Goal: Task Accomplishment & Management: Complete application form

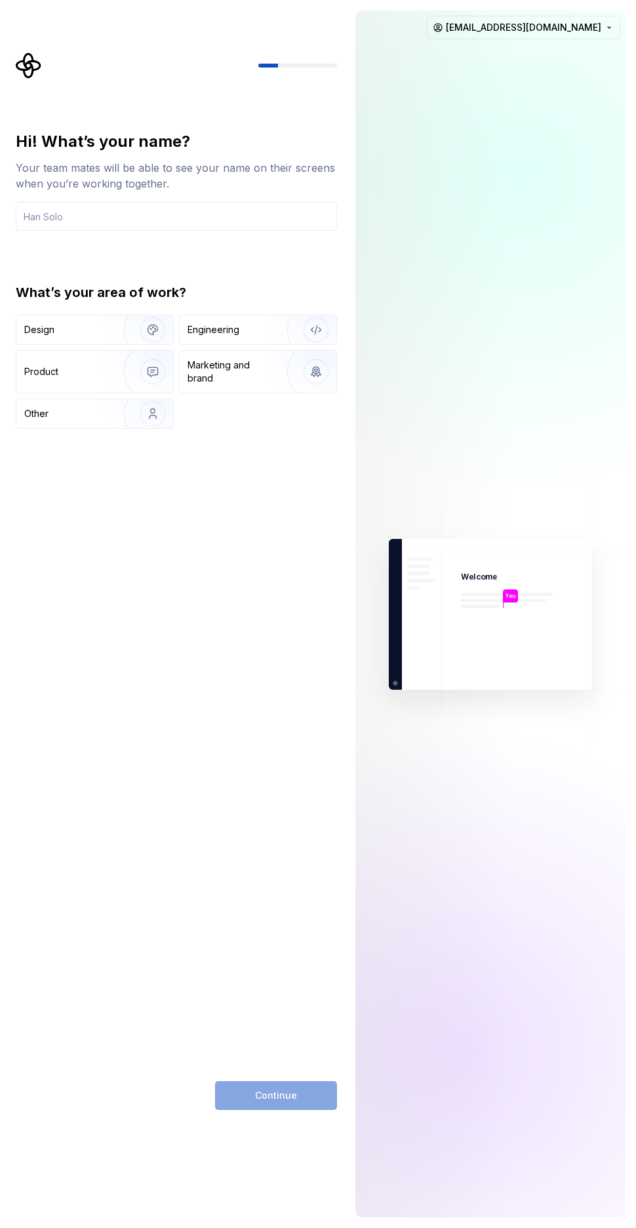
click at [258, 463] on div "Hi! What’s your name? Your team mates will be able to see your name on their sc…" at bounding box center [176, 620] width 321 height 979
click at [224, 207] on input "text" at bounding box center [176, 216] width 321 height 29
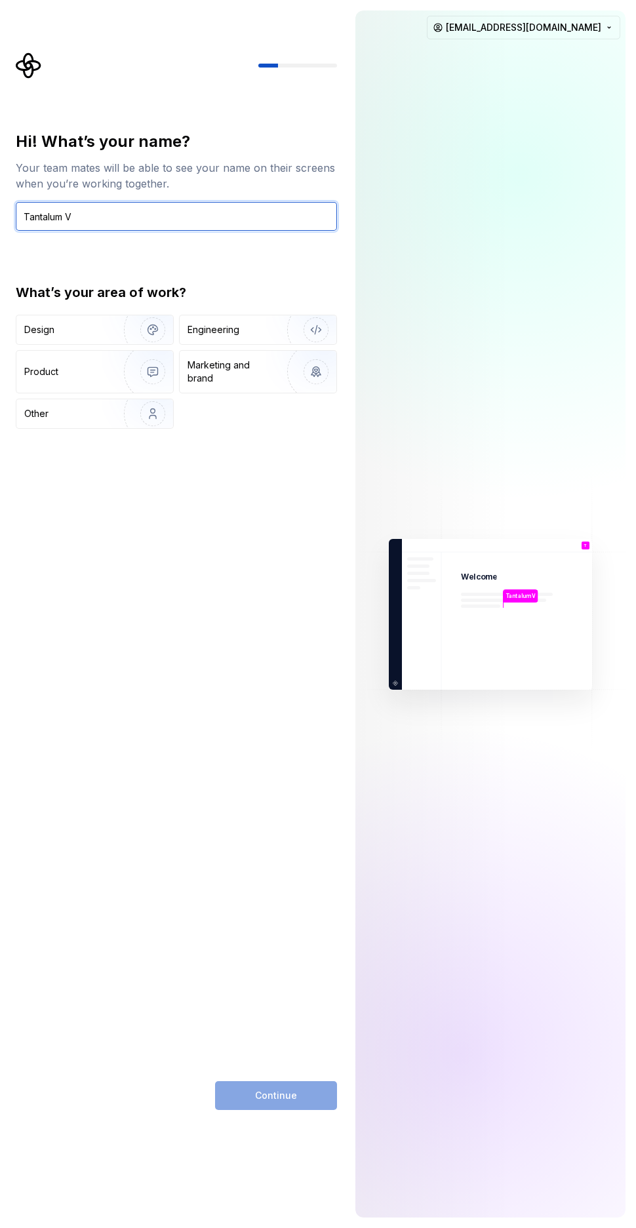
type input "Tantalum V"
click at [243, 412] on div "Design Engineering Product Marketing and brand Other" at bounding box center [176, 372] width 321 height 114
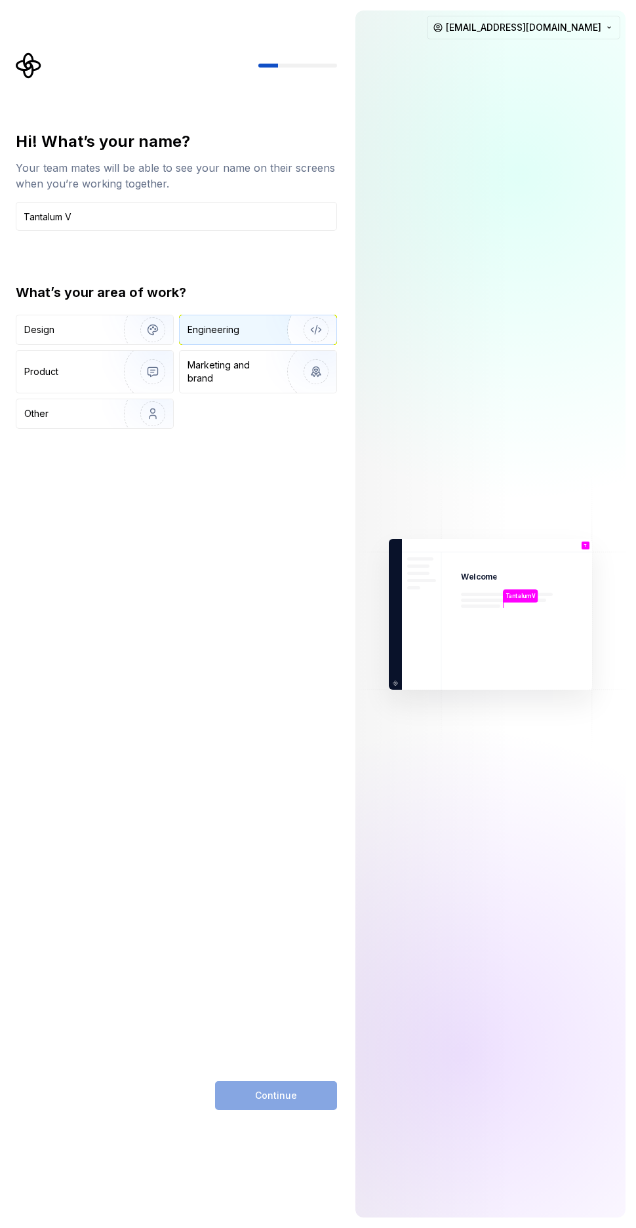
click at [213, 328] on div "Engineering" at bounding box center [213, 329] width 52 height 13
click at [143, 325] on img "button" at bounding box center [144, 330] width 84 height 88
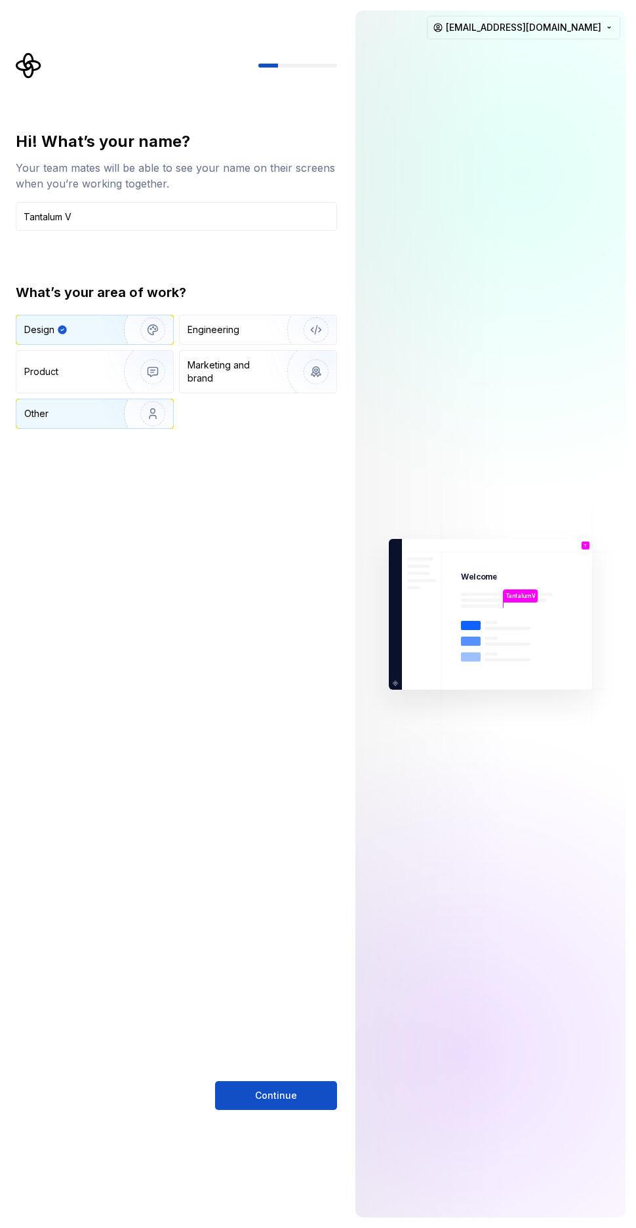
click at [111, 420] on img "button" at bounding box center [144, 414] width 84 height 88
click at [155, 371] on img "button" at bounding box center [144, 372] width 84 height 88
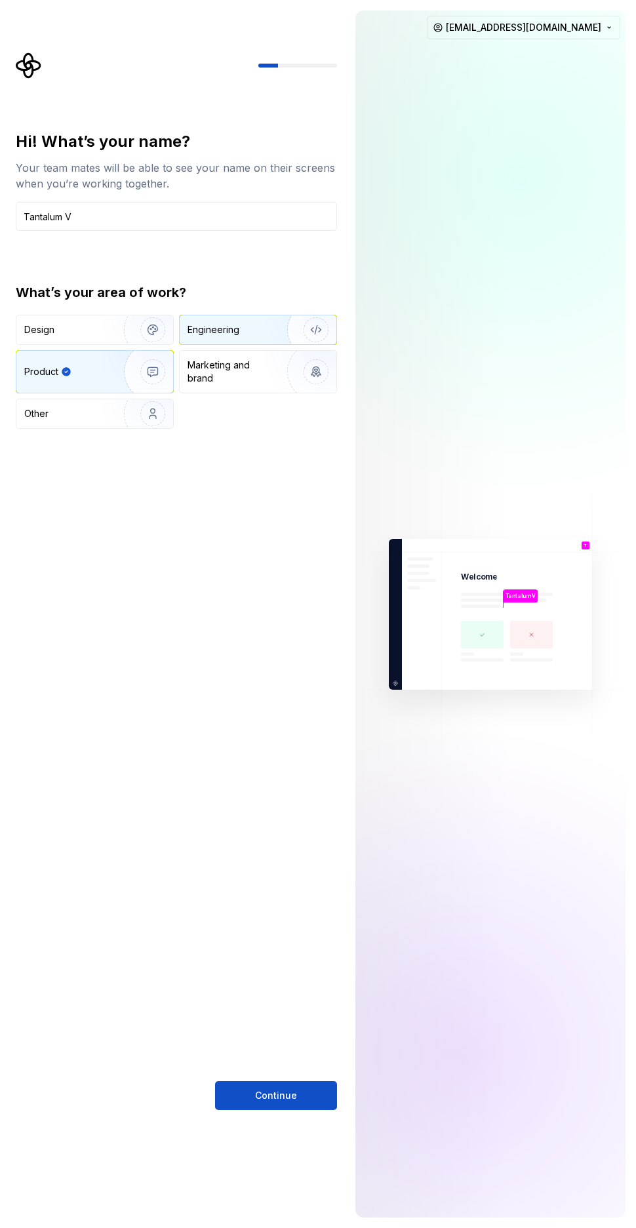
click at [235, 324] on div "Engineering" at bounding box center [213, 329] width 52 height 13
click at [153, 316] on img "button" at bounding box center [144, 330] width 84 height 88
click at [215, 326] on div "Engineering" at bounding box center [213, 329] width 52 height 13
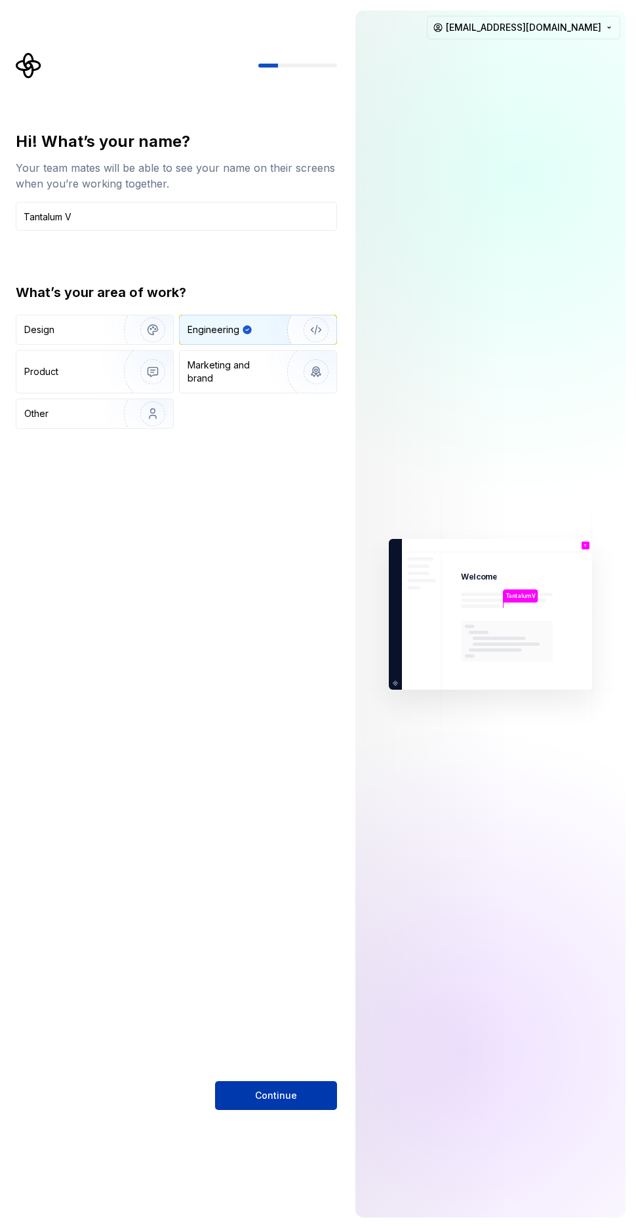
click at [294, 1084] on button "Continue" at bounding box center [276, 1095] width 122 height 29
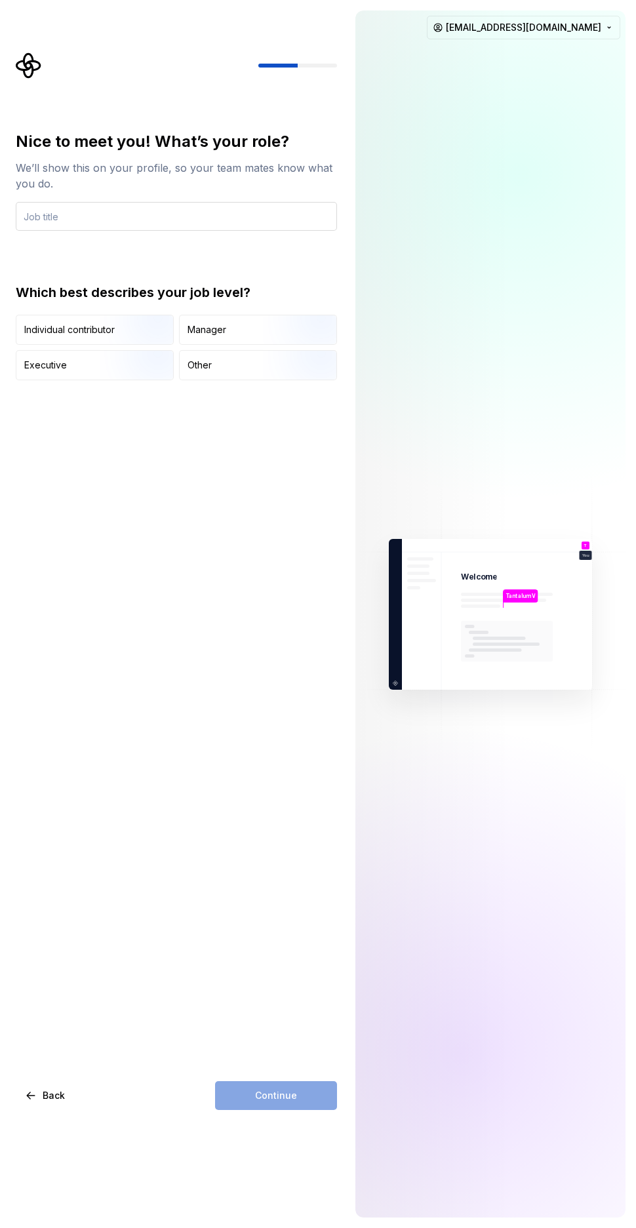
click at [158, 216] on input "text" at bounding box center [176, 216] width 321 height 29
click at [208, 368] on div "Other" at bounding box center [199, 365] width 24 height 13
click at [149, 335] on img "button" at bounding box center [142, 346] width 84 height 88
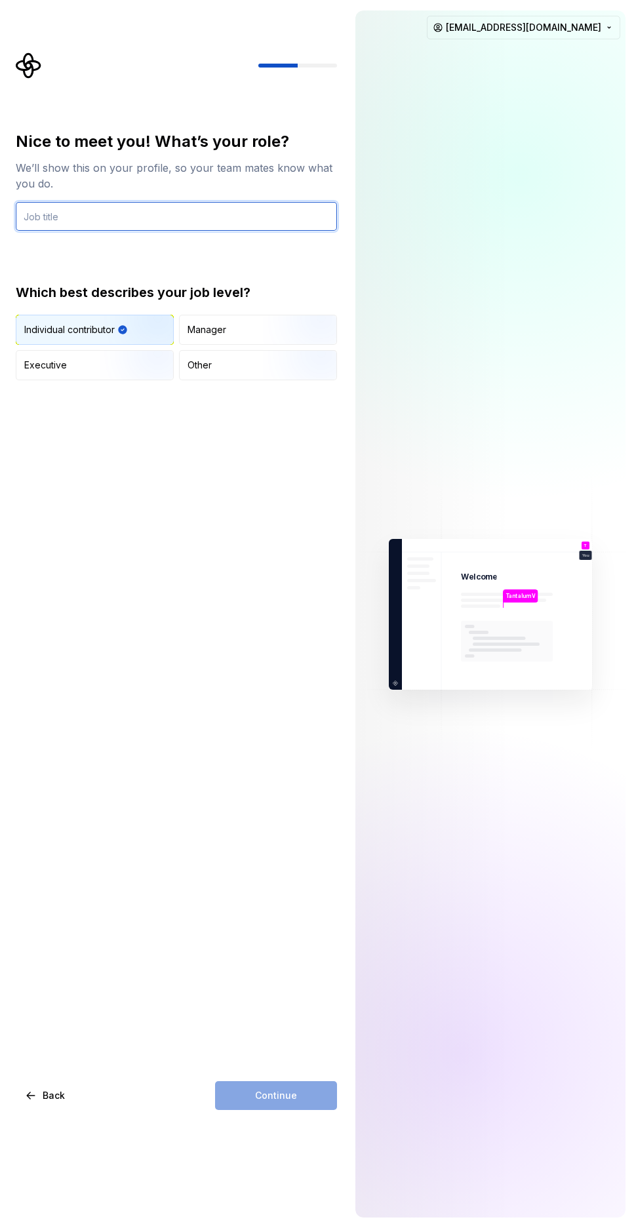
click at [182, 223] on input "text" at bounding box center [176, 216] width 321 height 29
type input "kon"
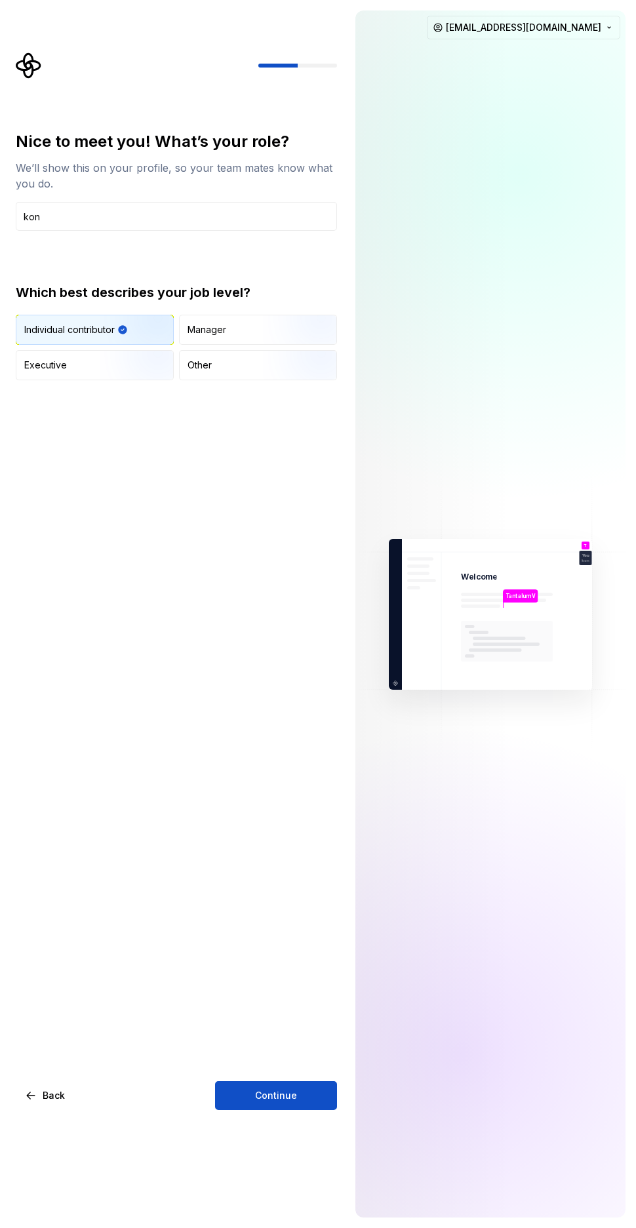
click at [216, 261] on div "Nice to meet you! What’s your role? We’ll show this on your profile, so your te…" at bounding box center [176, 255] width 321 height 249
click at [313, 1097] on button "Continue" at bounding box center [276, 1095] width 122 height 29
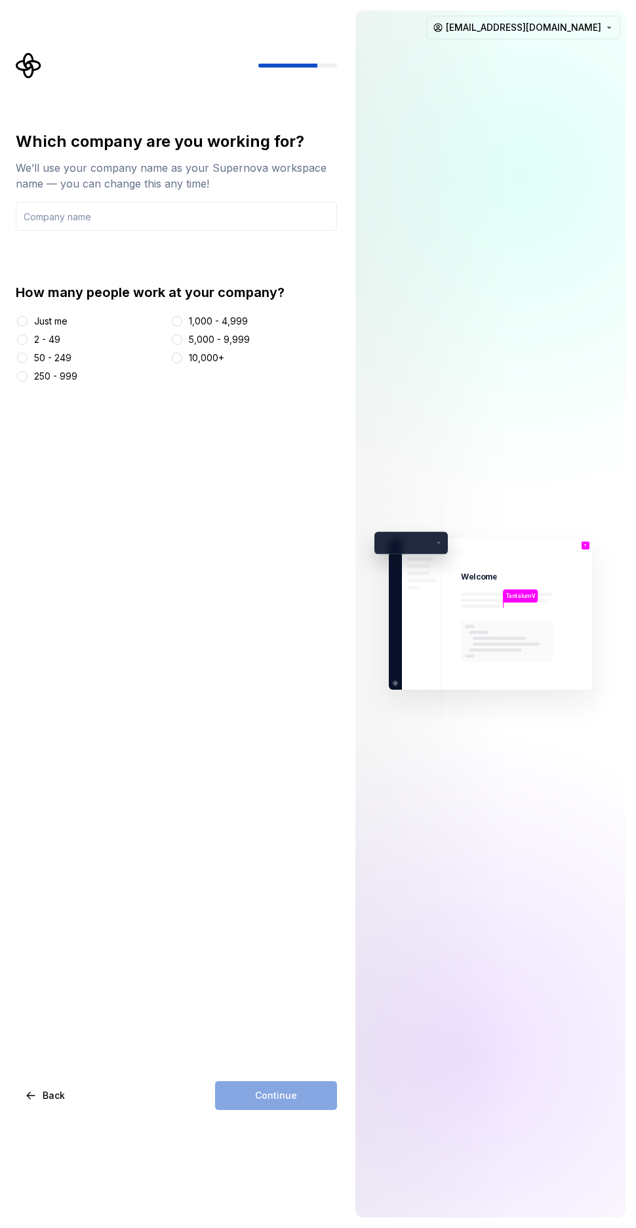
click at [53, 320] on div "Just me" at bounding box center [50, 321] width 33 height 13
click at [28, 320] on button "Just me" at bounding box center [22, 321] width 10 height 10
click at [126, 224] on input "text" at bounding box center [176, 216] width 321 height 29
click at [586, 548] on div "You kon" at bounding box center [585, 554] width 12 height 14
click at [92, 225] on input "text" at bounding box center [176, 216] width 321 height 29
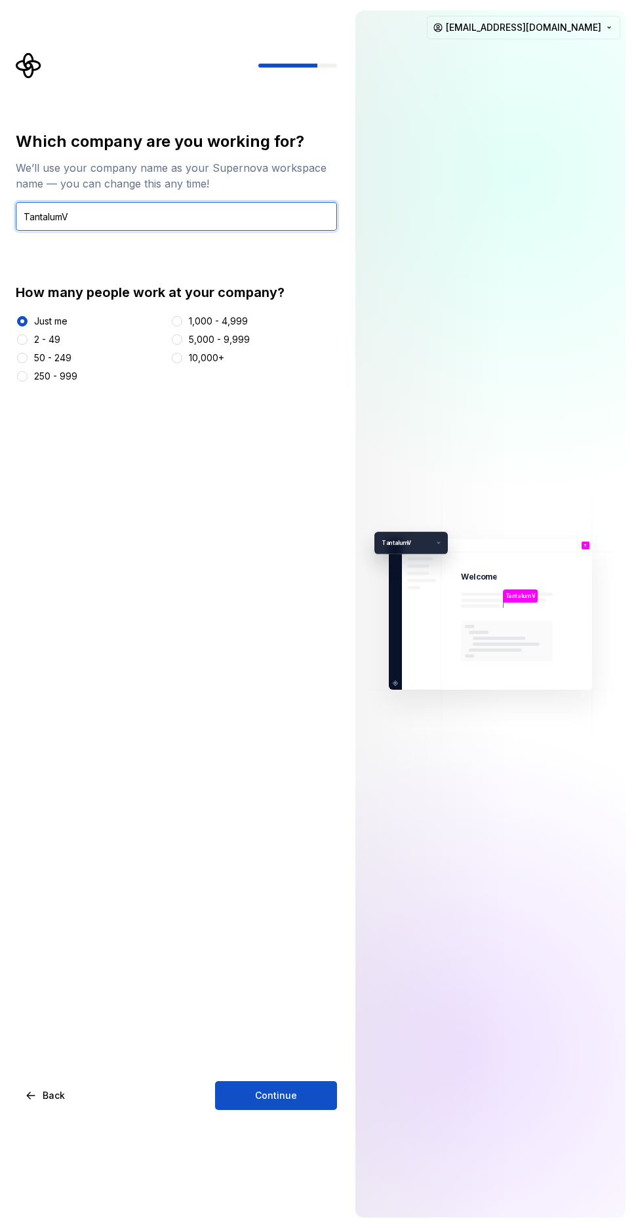
type input "TantalumV"
click at [149, 442] on div "Which company are you working for? We’ll use your company name as your Supernov…" at bounding box center [176, 620] width 321 height 979
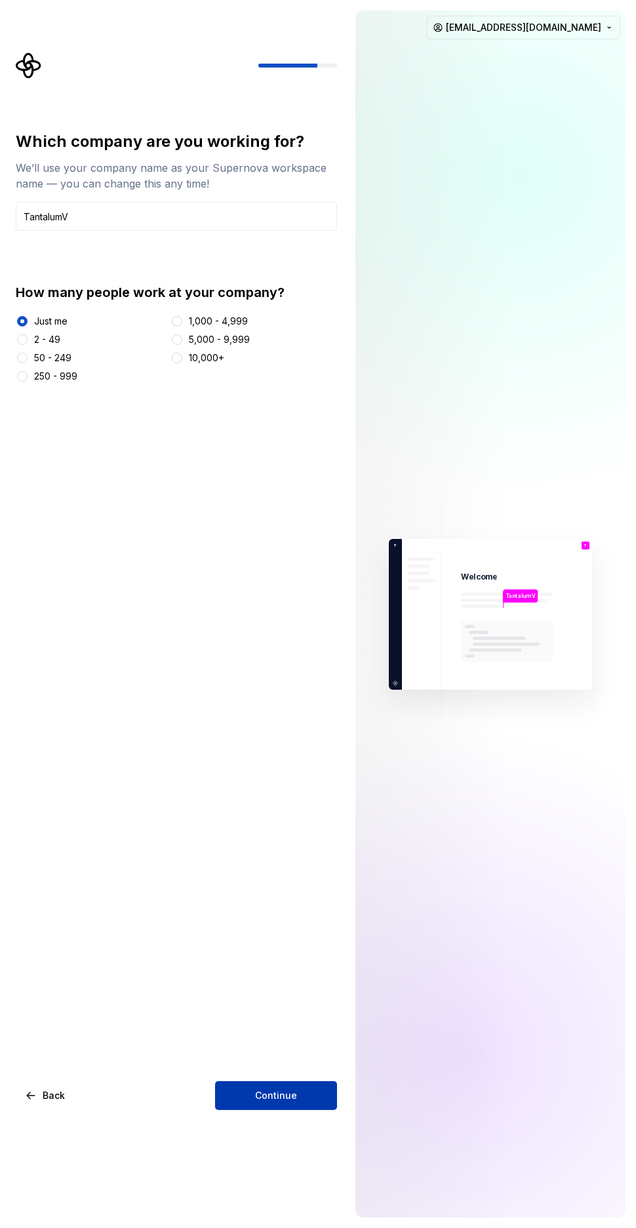
click at [296, 1083] on button "Continue" at bounding box center [276, 1095] width 122 height 29
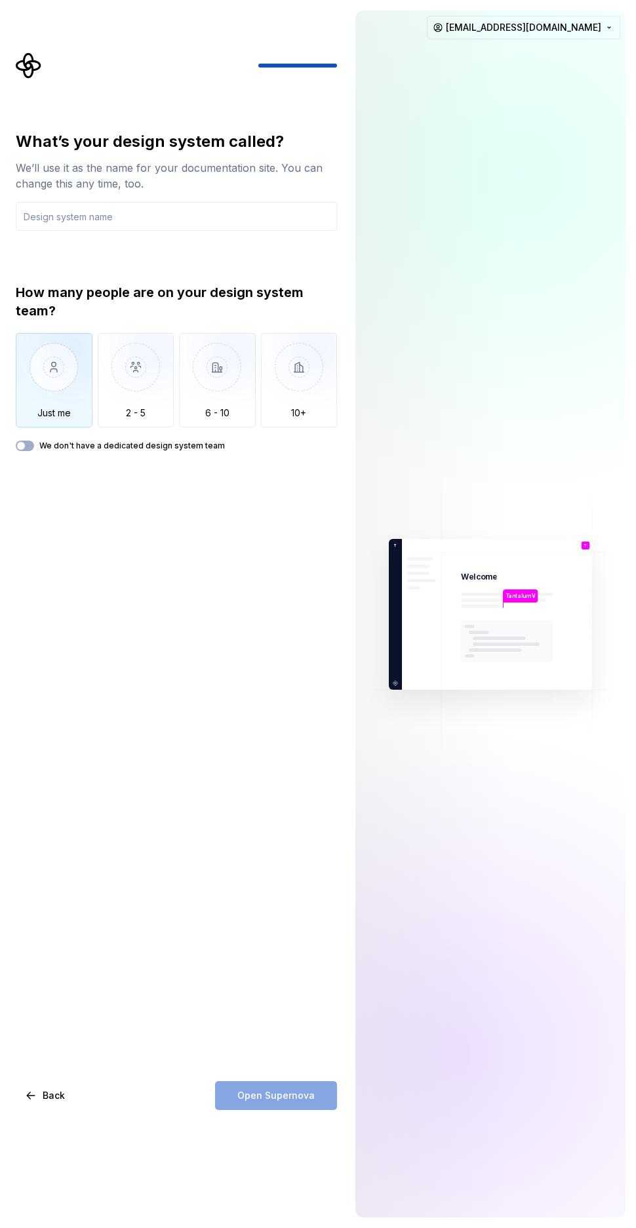
click at [69, 383] on img "button" at bounding box center [54, 377] width 77 height 88
click at [18, 446] on span "button" at bounding box center [21, 446] width 8 height 8
click at [69, 217] on input "text" at bounding box center [176, 216] width 321 height 29
click at [65, 267] on div "What’s your design system called? We’ll use it as the name for your documentati…" at bounding box center [176, 291] width 321 height 320
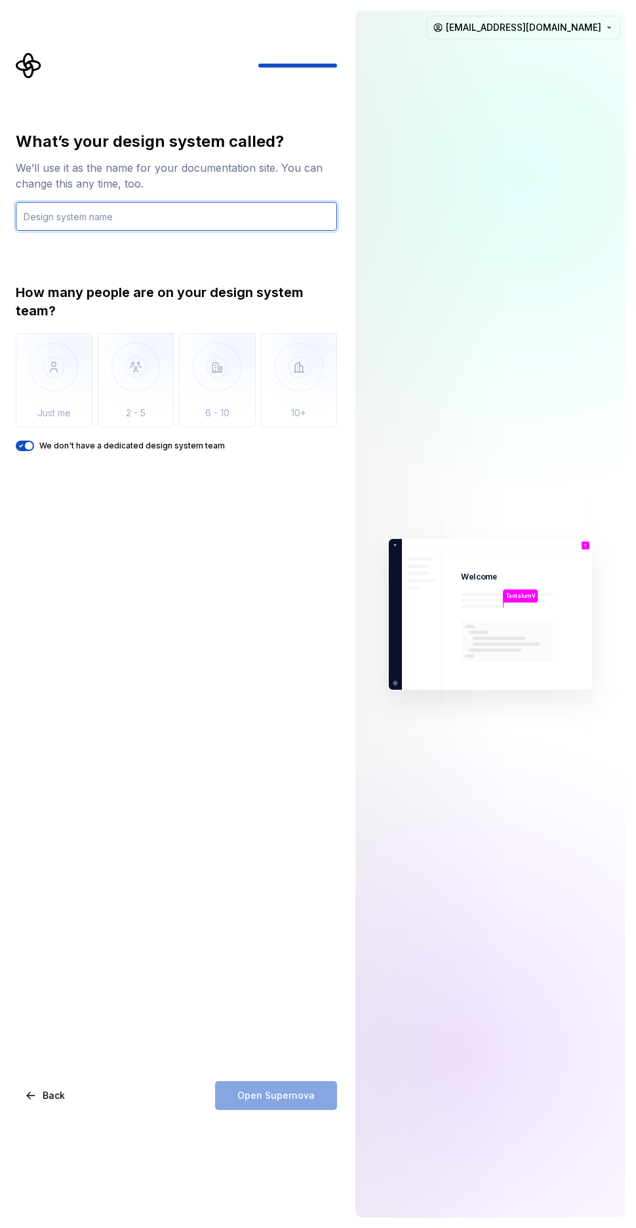
click at [100, 216] on input "text" at bounding box center [176, 216] width 321 height 29
type input "Isekria"
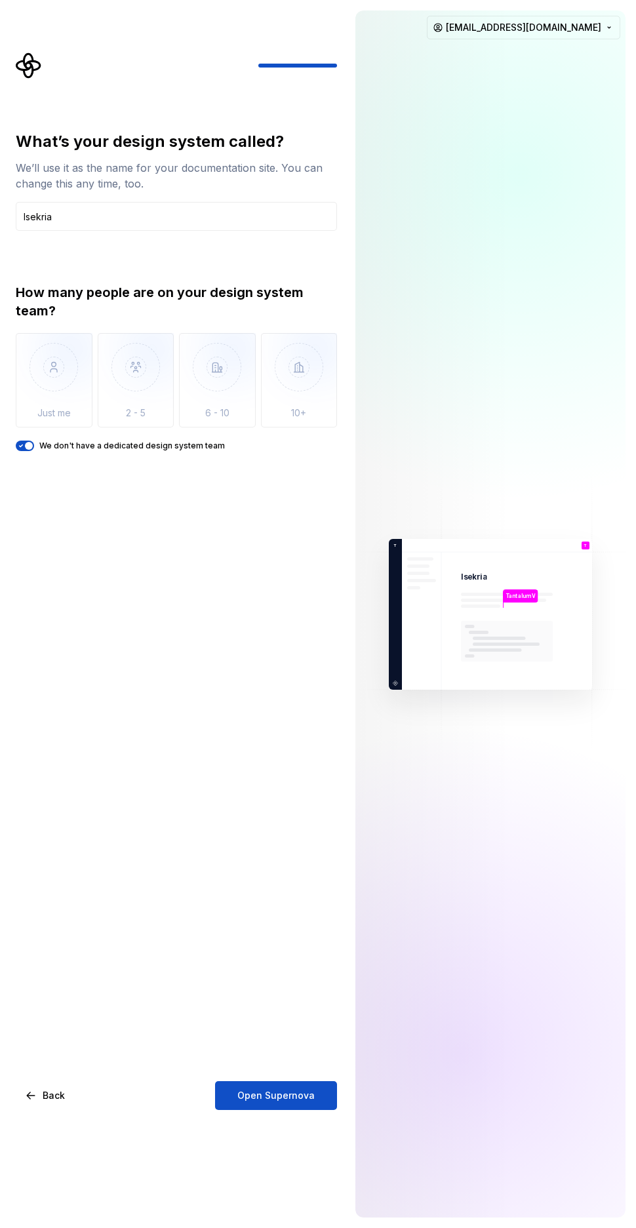
click at [196, 724] on div "What’s your design system called? We’ll use it as the name for your documentati…" at bounding box center [176, 620] width 321 height 979
click at [283, 1089] on span "Open Supernova" at bounding box center [275, 1095] width 77 height 13
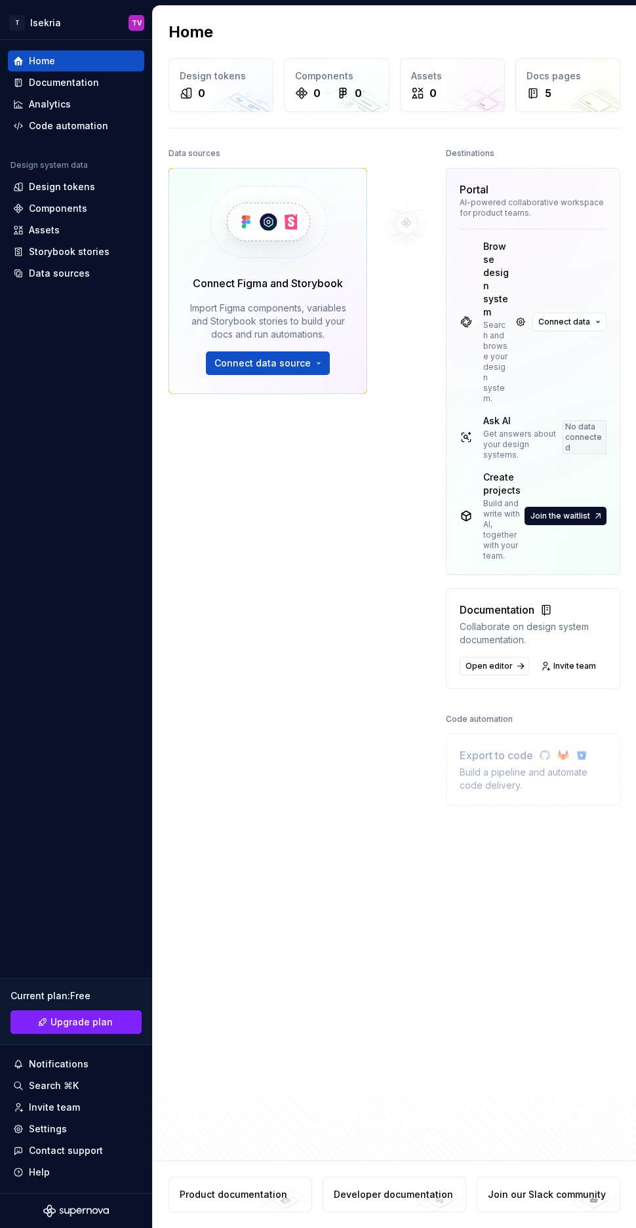
click at [269, 482] on div "Data sources Connect Figma and Storybook Import Figma components, variables and…" at bounding box center [267, 512] width 199 height 737
click at [412, 275] on img at bounding box center [406, 222] width 106 height 157
click at [314, 366] on button "Connect data source" at bounding box center [268, 363] width 124 height 24
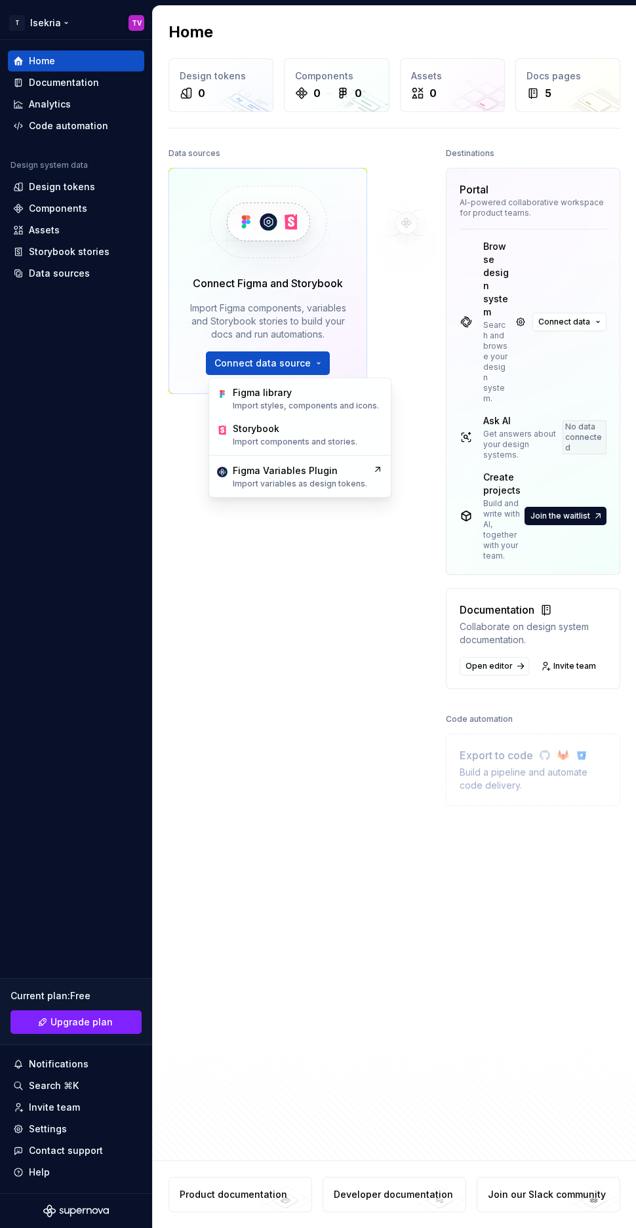
click at [58, 22] on html "T Isekria TV Home Documentation Analytics Code automation Design system data De…" at bounding box center [318, 614] width 636 height 1228
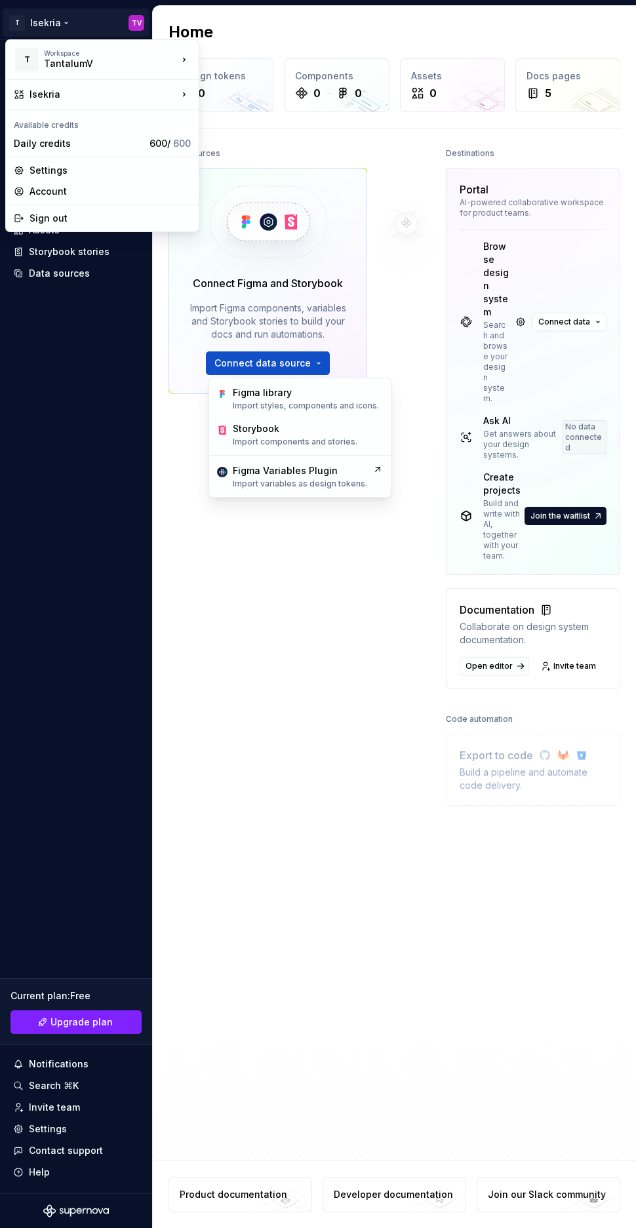
click at [60, 22] on html "T Isekria TV Home Documentation Analytics Code automation Design system data De…" at bounding box center [318, 614] width 636 height 1228
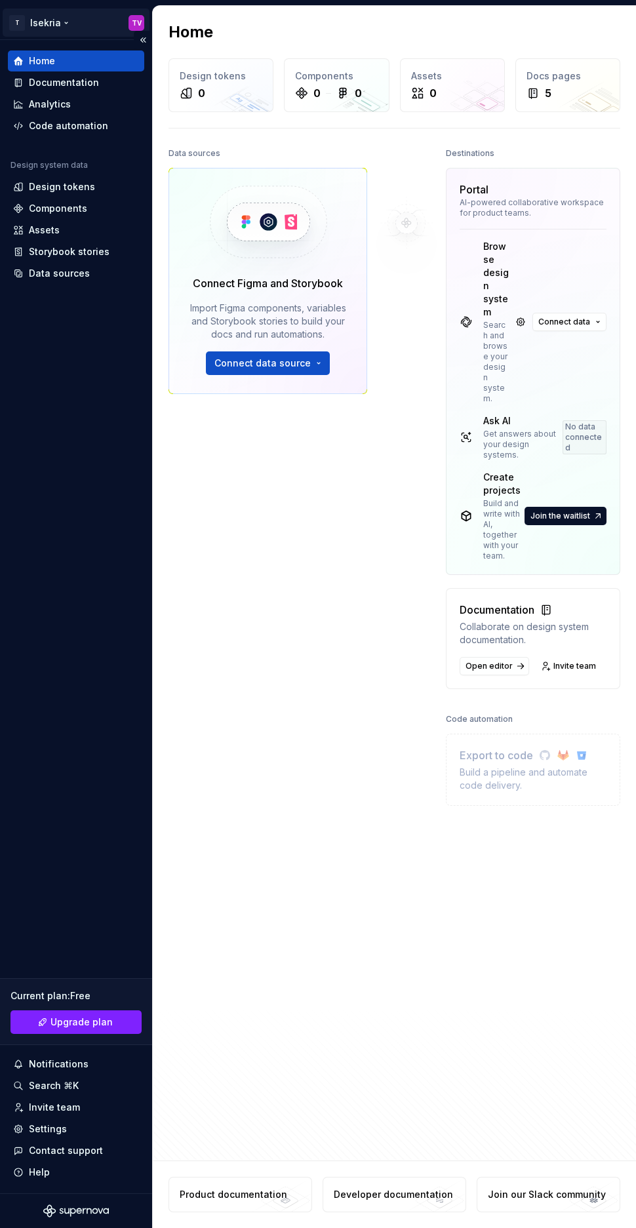
click at [62, 24] on html "T Isekria TV Home Documentation Analytics Code automation Design system data De…" at bounding box center [318, 614] width 636 height 1228
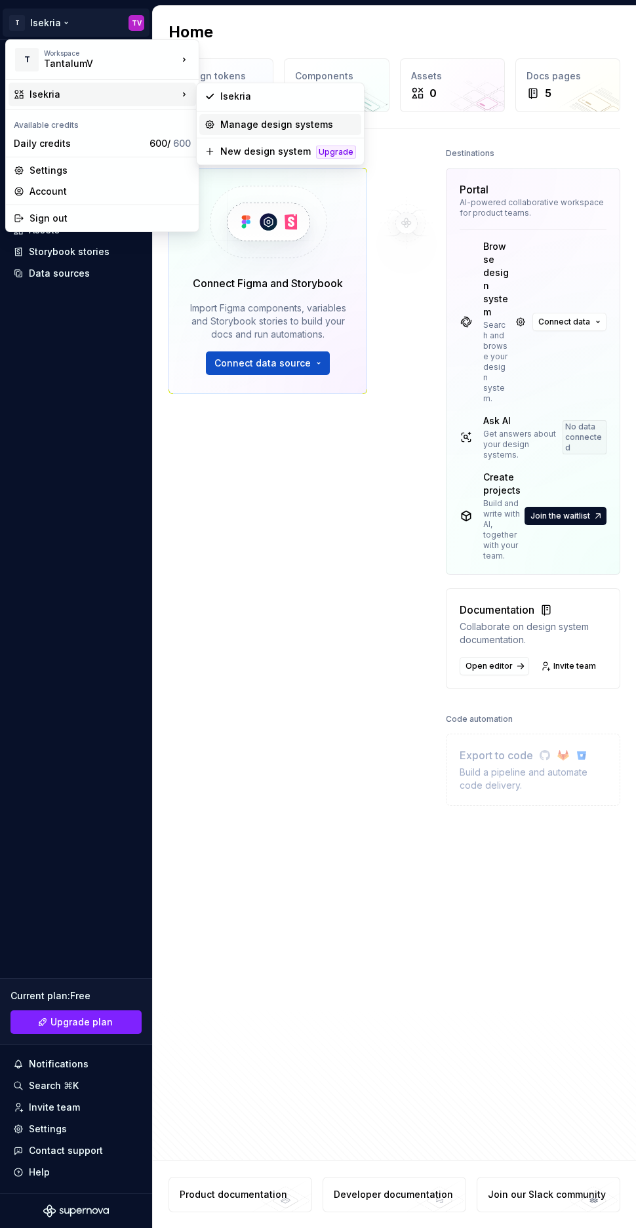
click at [250, 121] on div "Manage design systems" at bounding box center [288, 124] width 136 height 13
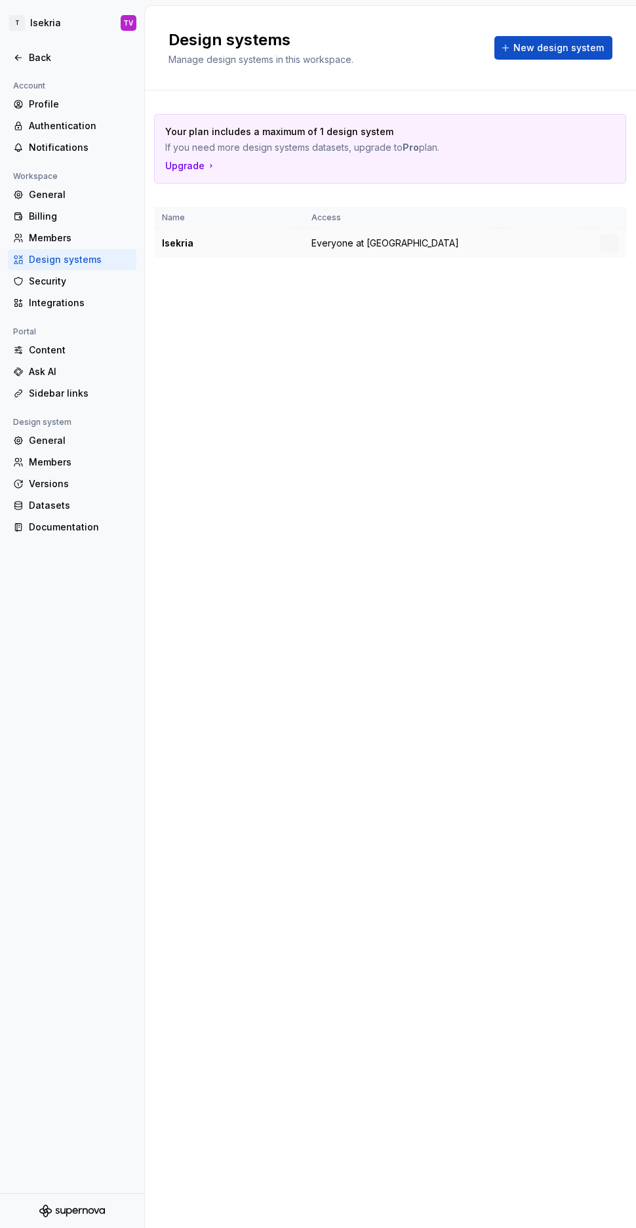
click at [189, 245] on div "Isekria" at bounding box center [229, 243] width 134 height 13
click at [602, 242] on html "T Isekria TV Back Account Profile Authentication Notifications Workspace Genera…" at bounding box center [318, 614] width 636 height 1228
click at [555, 288] on div "Design system settings" at bounding box center [565, 289] width 125 height 13
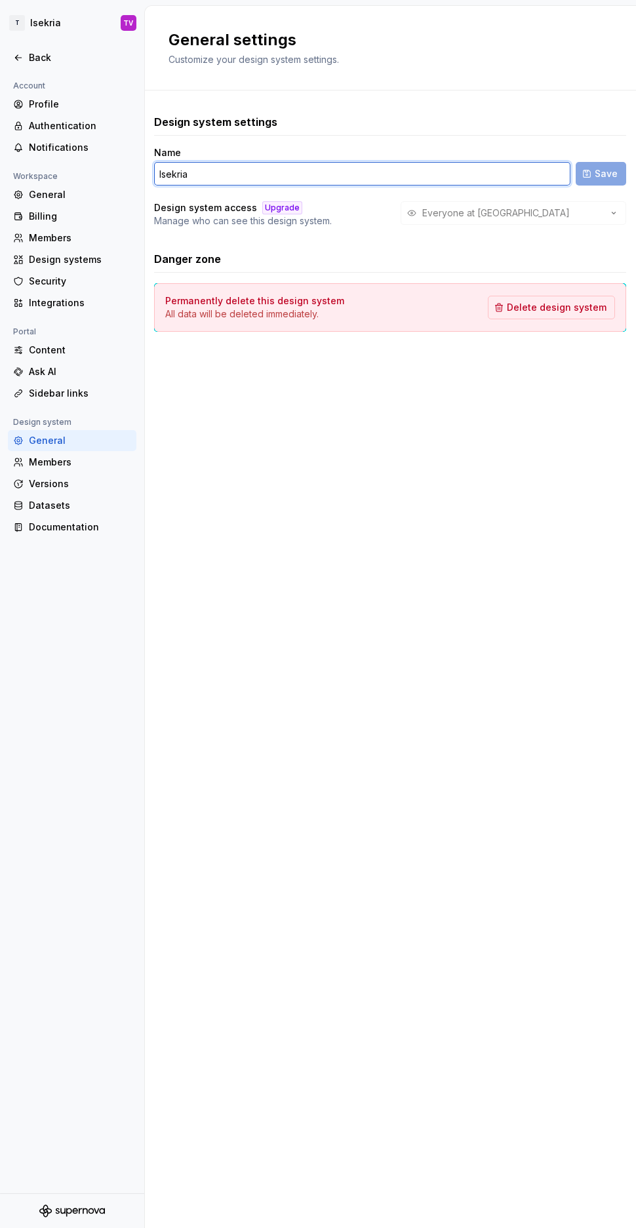
drag, startPoint x: 208, startPoint y: 166, endPoint x: 140, endPoint y: 167, distance: 67.5
click at [140, 167] on div "T Isekria TV Back Account Profile Authentication Notifications Workspace Genera…" at bounding box center [318, 614] width 636 height 1228
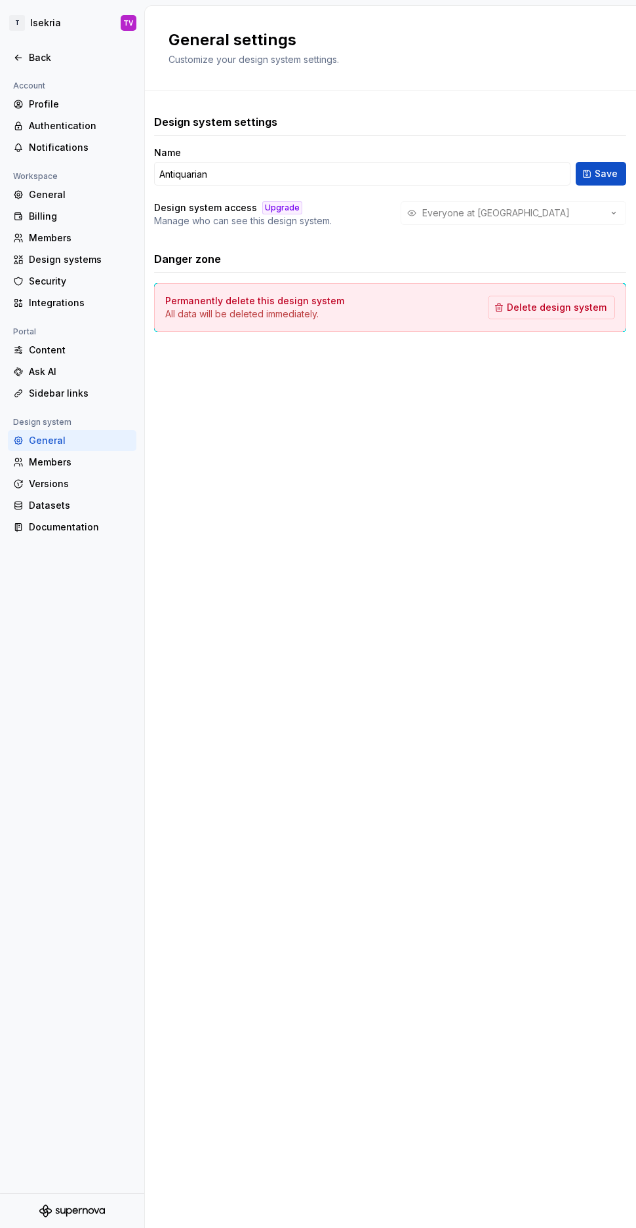
click at [253, 141] on div "Design system settings Name Antiquarian Save Design system access Upgrade Manag…" at bounding box center [390, 170] width 472 height 113
click at [282, 214] on p "Manage who can see this design system." at bounding box center [243, 220] width 178 height 13
click at [282, 206] on div "Upgrade" at bounding box center [282, 207] width 40 height 13
click at [216, 205] on h4 "Design system access" at bounding box center [205, 207] width 103 height 13
click at [325, 178] on input "Antiquarian" at bounding box center [362, 174] width 416 height 24
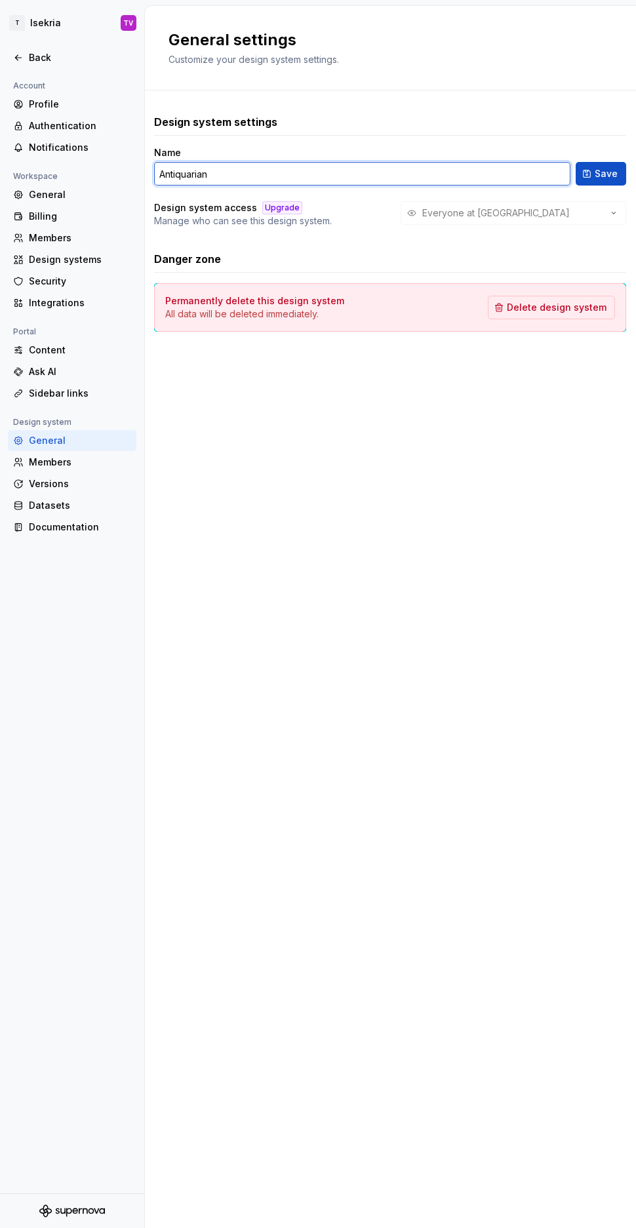
drag, startPoint x: 261, startPoint y: 173, endPoint x: 96, endPoint y: 164, distance: 164.8
click at [96, 164] on div "T Isekria TV Back Account Profile Authentication Notifications Workspace Genera…" at bounding box center [318, 614] width 636 height 1228
type input "TantalumV"
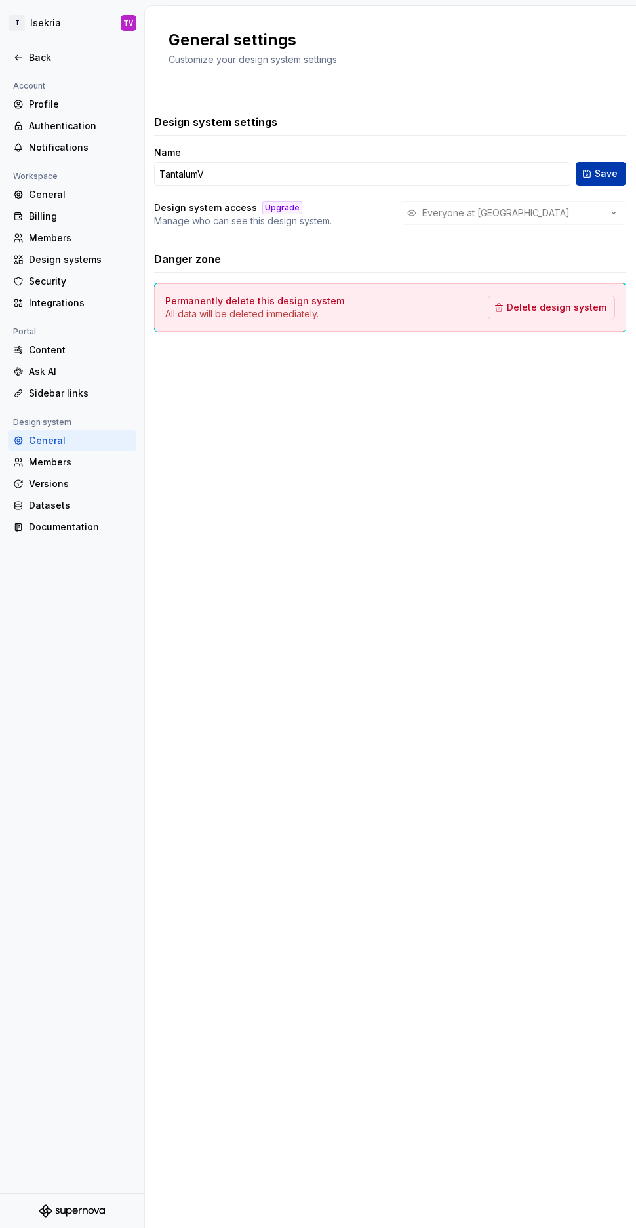
click at [614, 165] on button "Save" at bounding box center [600, 174] width 50 height 24
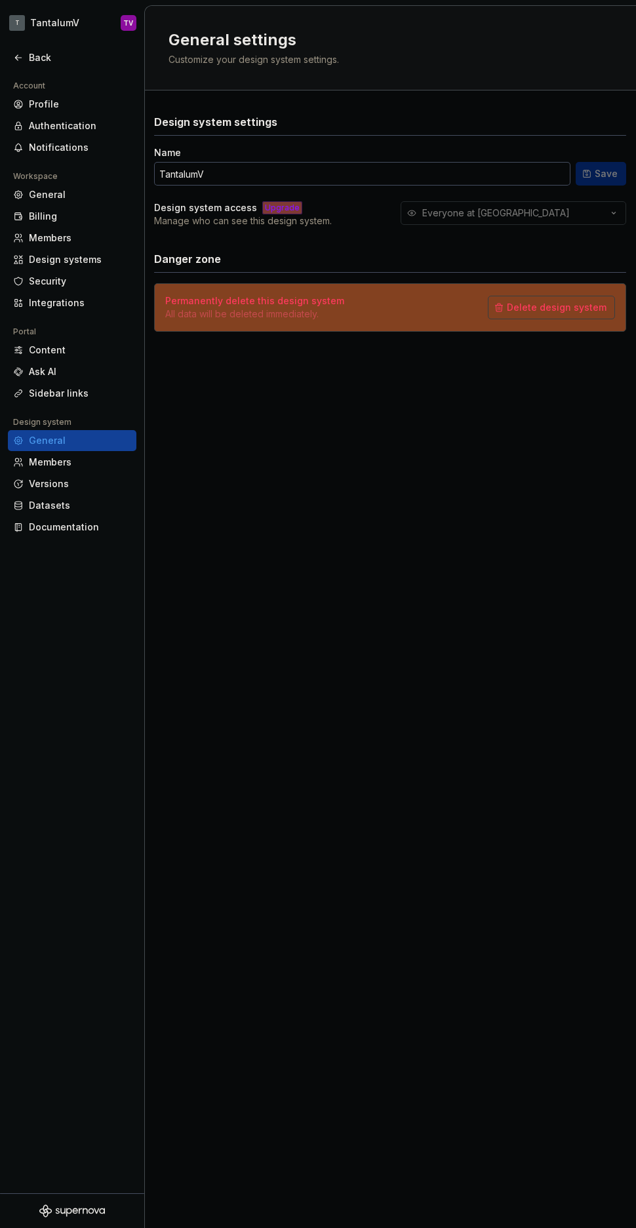
click at [353, 96] on div "Design system settings Name TantalumV Save Design system access Upgrade Manage …" at bounding box center [390, 235] width 472 height 291
click at [204, 153] on div "Name" at bounding box center [362, 152] width 416 height 13
click at [71, 66] on div "Back" at bounding box center [72, 57] width 128 height 21
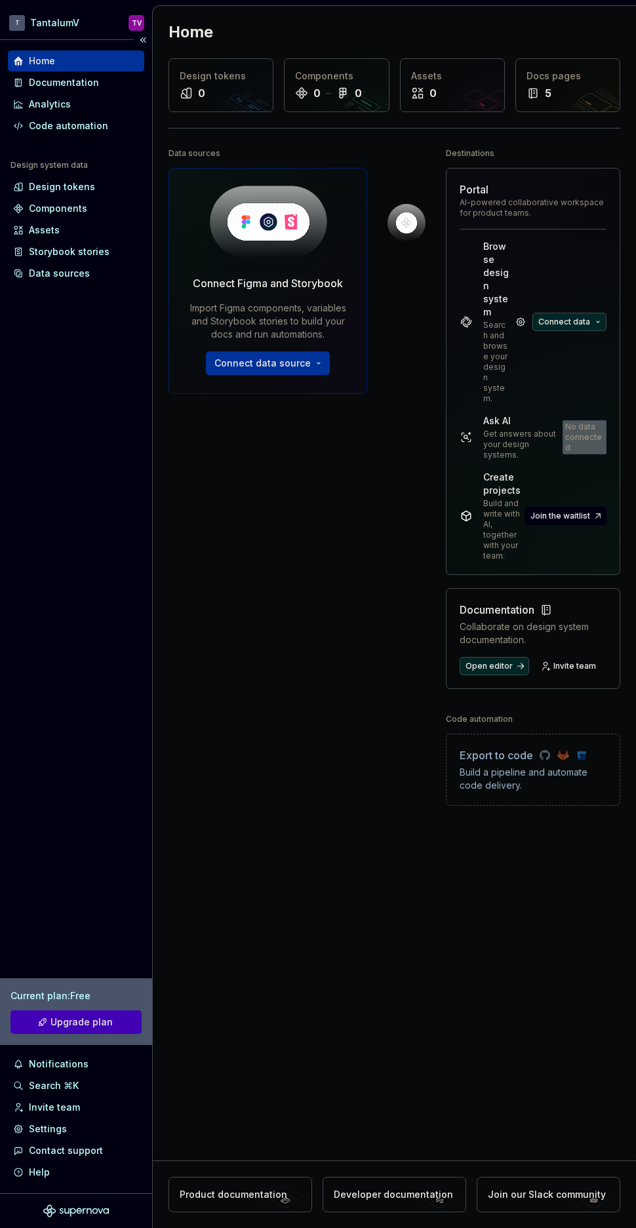
click at [96, 360] on div "Home Documentation Analytics Code automation Design system data Design tokens C…" at bounding box center [76, 616] width 152 height 1153
click at [58, 184] on div "Design tokens" at bounding box center [62, 186] width 66 height 13
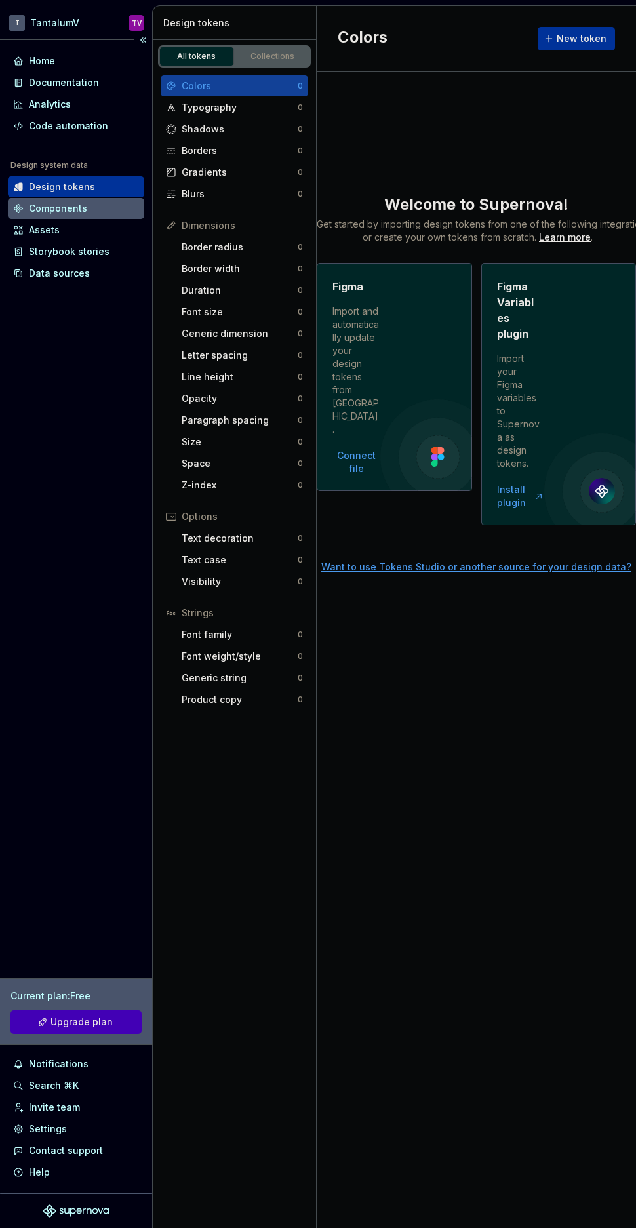
click at [71, 204] on div "Components" at bounding box center [58, 208] width 58 height 13
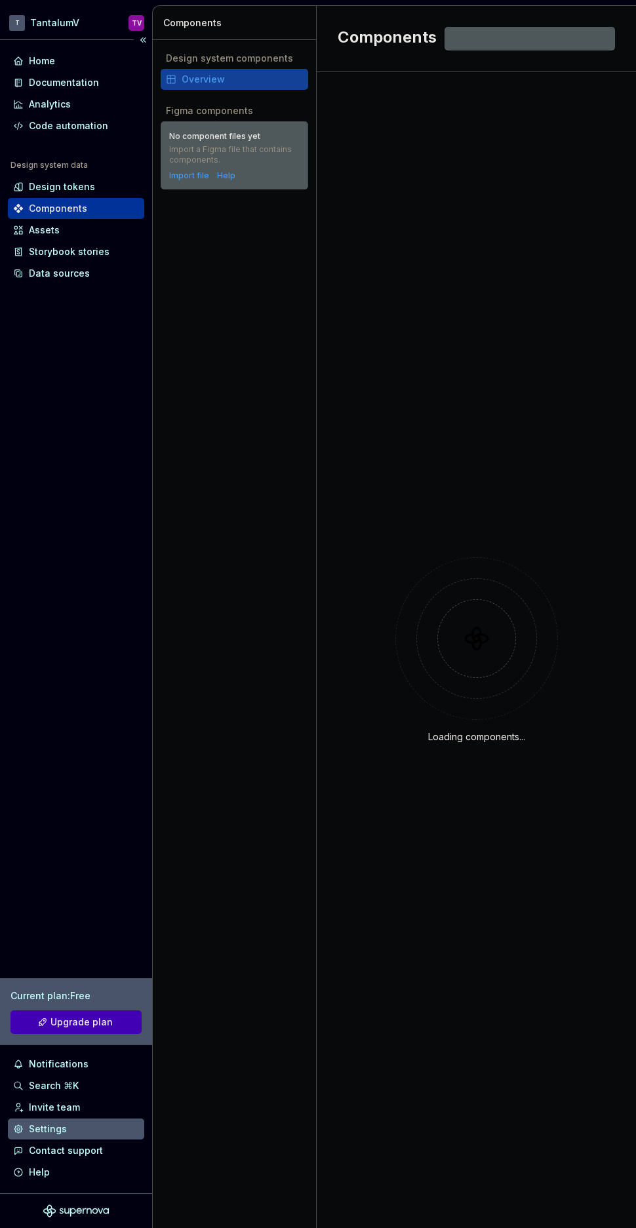
click at [53, 1128] on div "Settings" at bounding box center [48, 1128] width 38 height 13
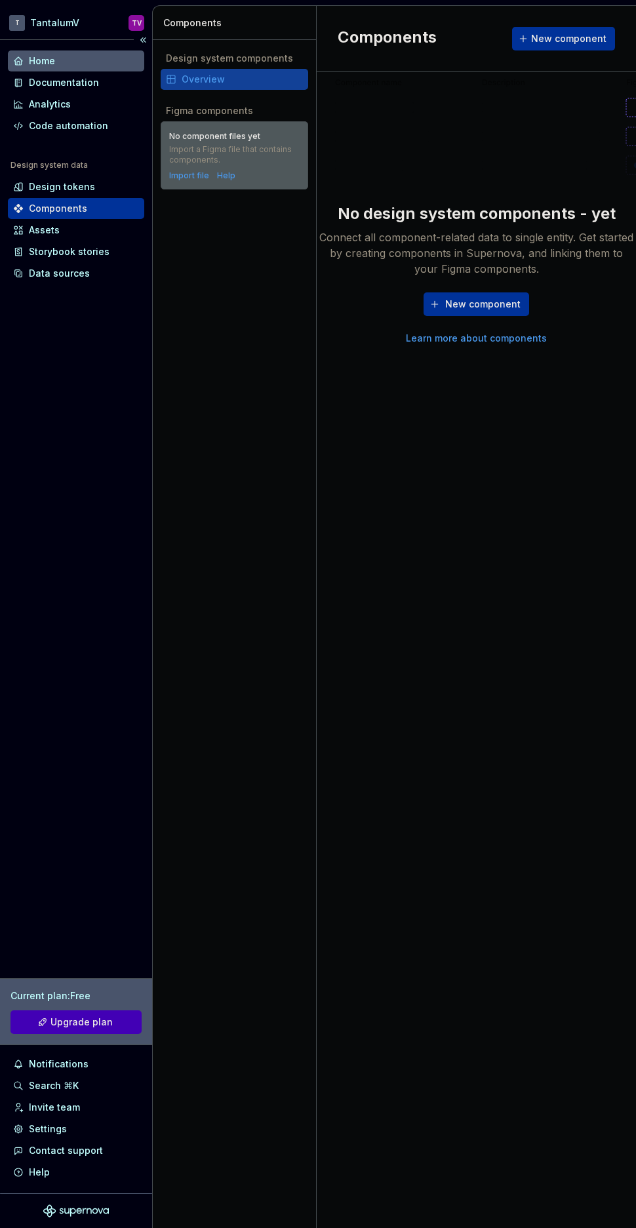
click at [62, 65] on div "Home" at bounding box center [76, 60] width 126 height 13
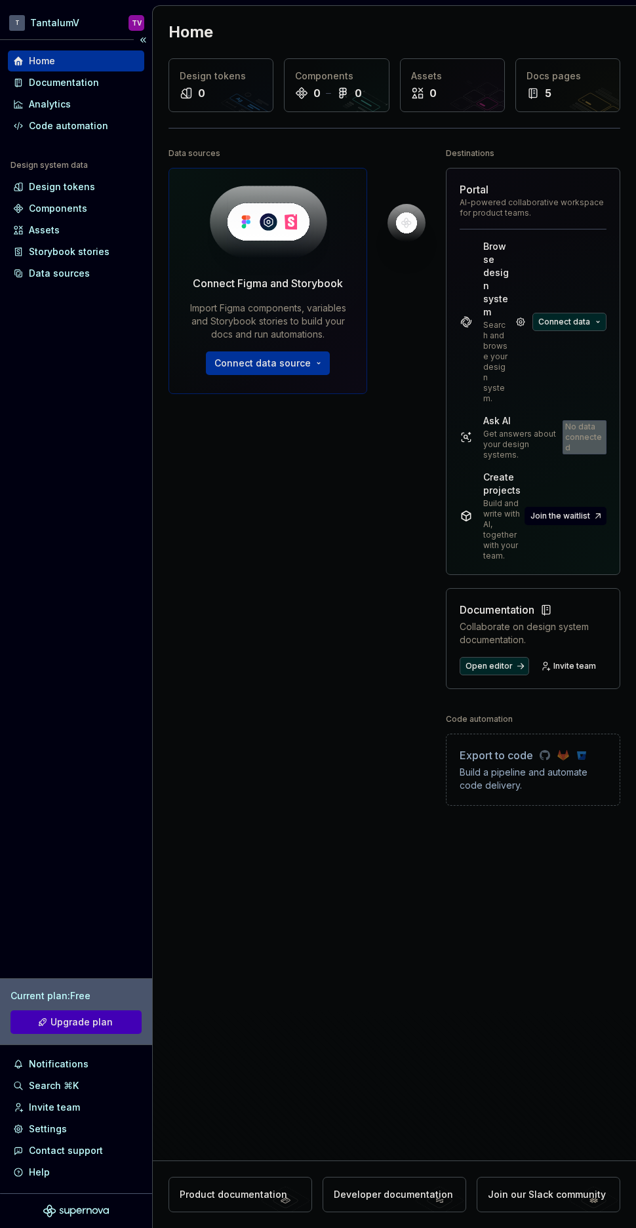
click at [110, 397] on div "Home Documentation Analytics Code automation Design system data Design tokens C…" at bounding box center [76, 616] width 152 height 1153
click at [276, 372] on button "Connect data source" at bounding box center [268, 363] width 124 height 24
click at [312, 362] on button "Connect data source" at bounding box center [268, 363] width 124 height 24
click at [382, 366] on div at bounding box center [406, 512] width 79 height 737
click at [393, 593] on div at bounding box center [406, 512] width 79 height 737
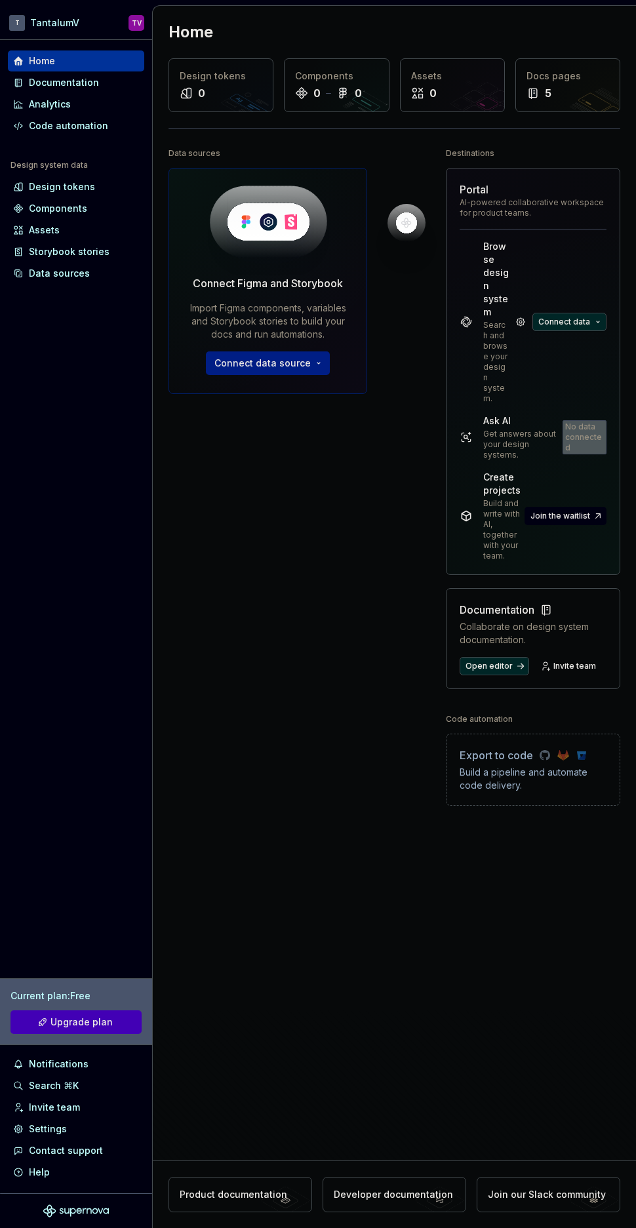
click at [309, 355] on button "Connect data source" at bounding box center [268, 363] width 124 height 24
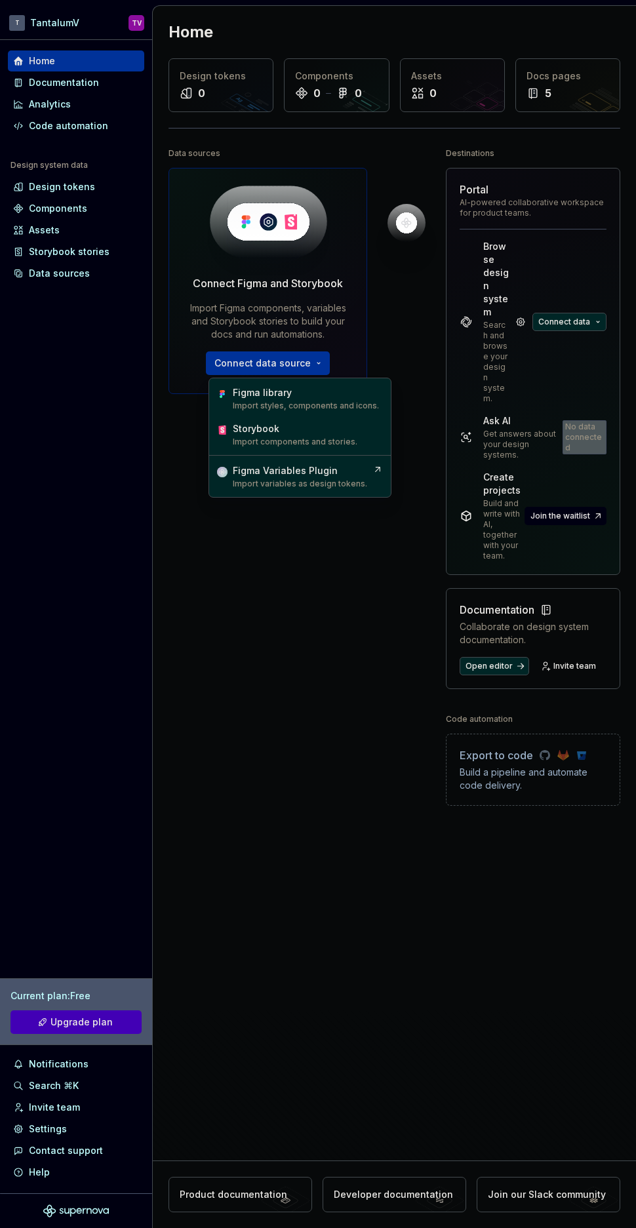
click at [224, 643] on div "Data sources Connect Figma and Storybook Import Figma components, variables and…" at bounding box center [267, 512] width 199 height 737
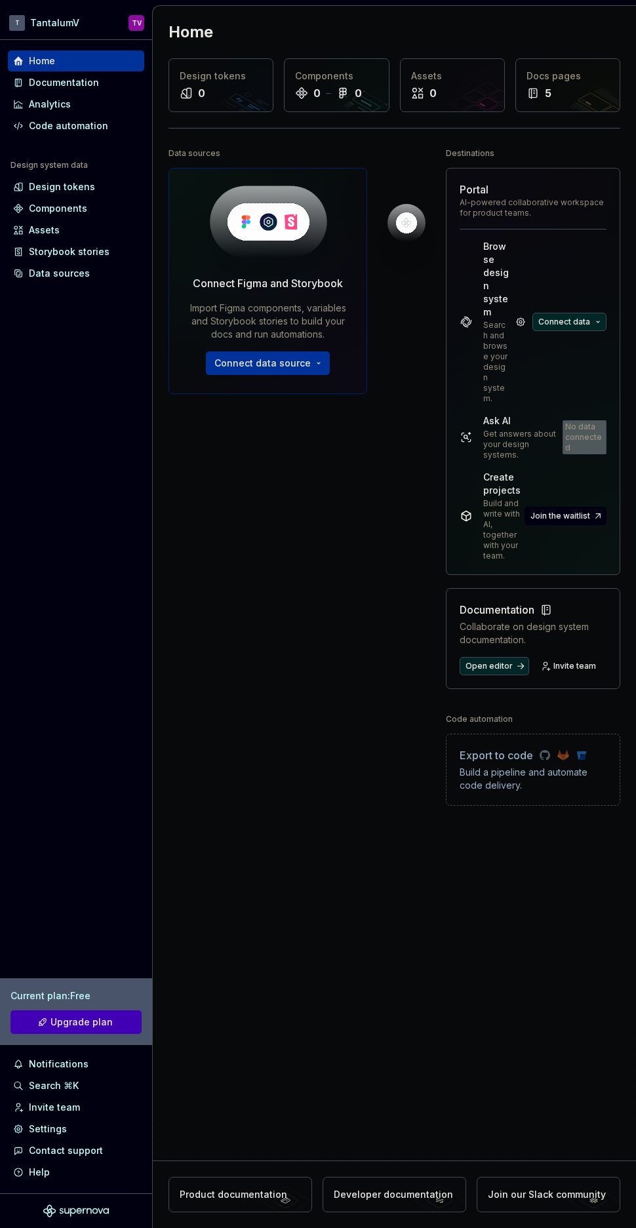
click at [564, 766] on div "Build a pipeline and automate code delivery." at bounding box center [532, 779] width 147 height 26
click at [572, 320] on span "Connect data" at bounding box center [564, 322] width 52 height 10
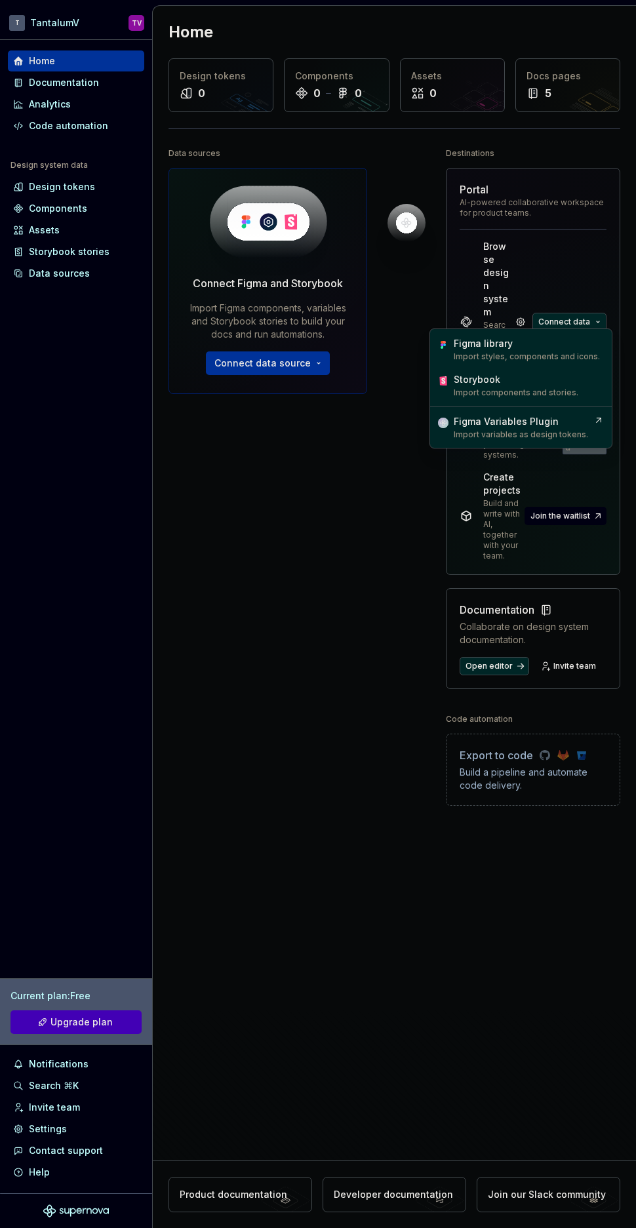
click at [305, 493] on div "Data sources Connect Figma and Storybook Import Figma components, variables and…" at bounding box center [267, 512] width 199 height 737
